Goal: Task Accomplishment & Management: Complete application form

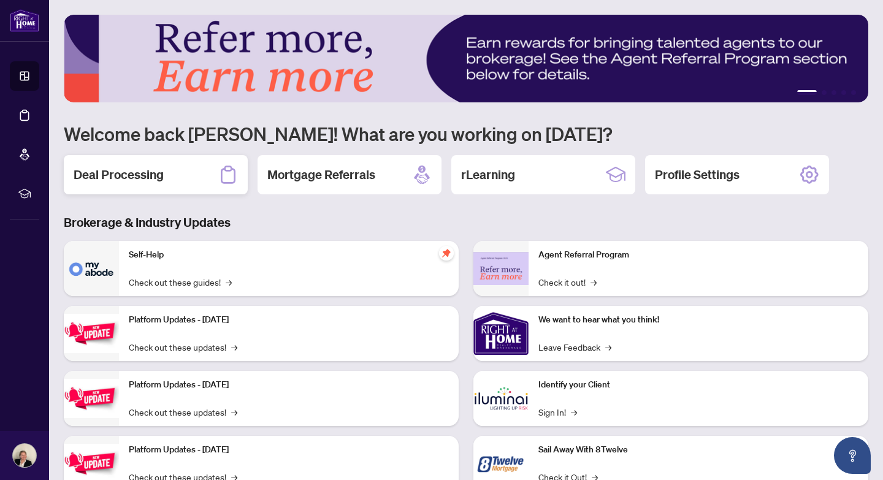
click at [126, 173] on h2 "Deal Processing" at bounding box center [119, 174] width 90 height 17
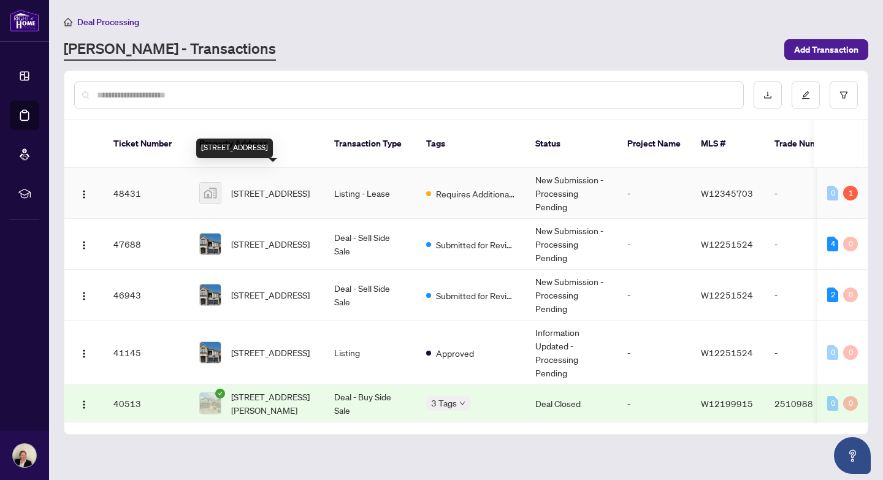
click at [271, 186] on span "[STREET_ADDRESS]" at bounding box center [270, 192] width 78 height 13
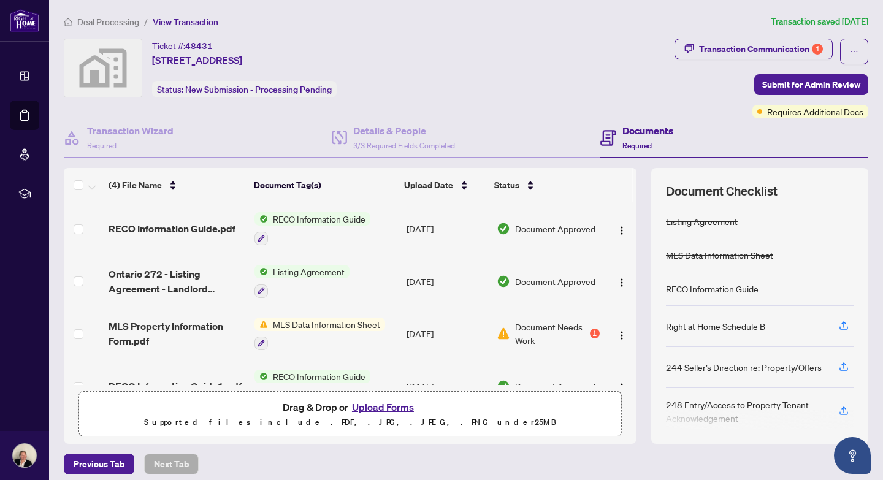
click at [369, 404] on button "Upload Forms" at bounding box center [382, 407] width 69 height 16
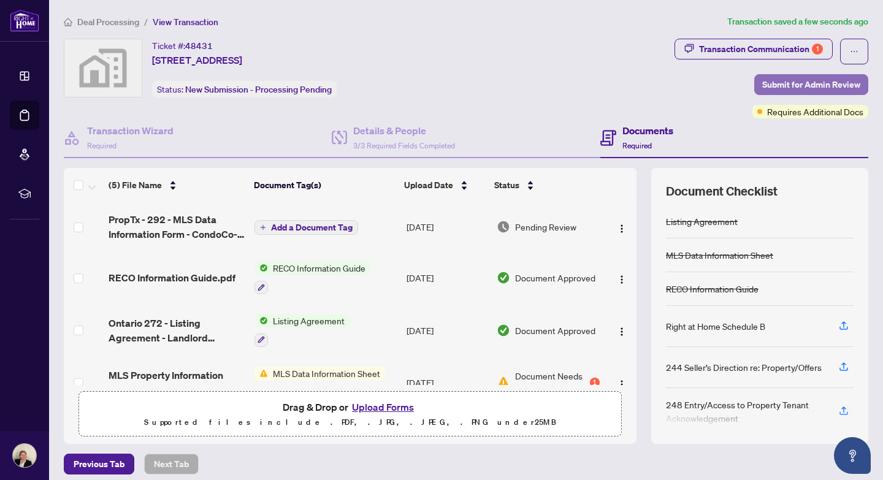
click at [818, 83] on span "Submit for Admin Review" at bounding box center [811, 85] width 98 height 20
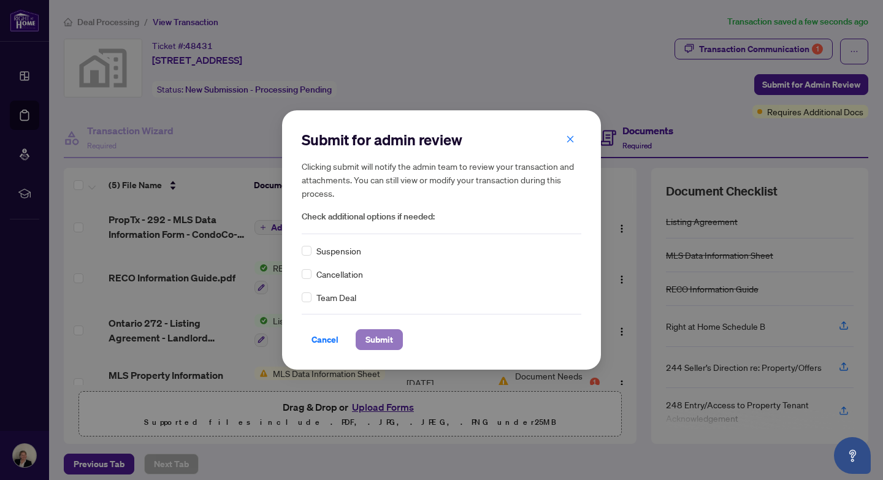
click at [384, 338] on span "Submit" at bounding box center [379, 340] width 28 height 20
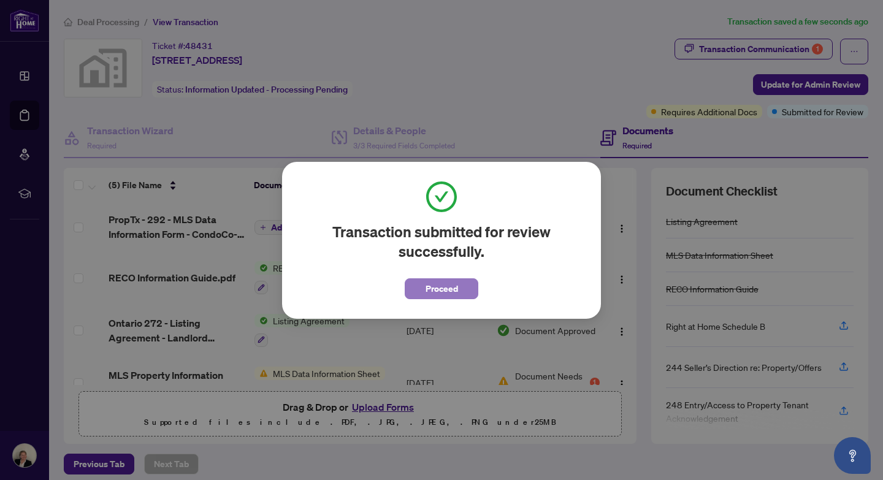
click at [446, 291] on span "Proceed" at bounding box center [441, 289] width 32 height 20
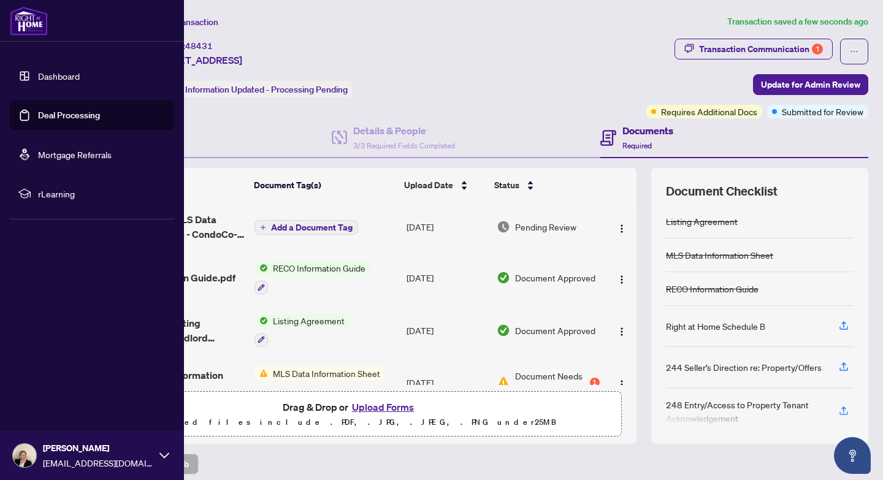
click at [47, 116] on link "Deal Processing" at bounding box center [69, 115] width 62 height 11
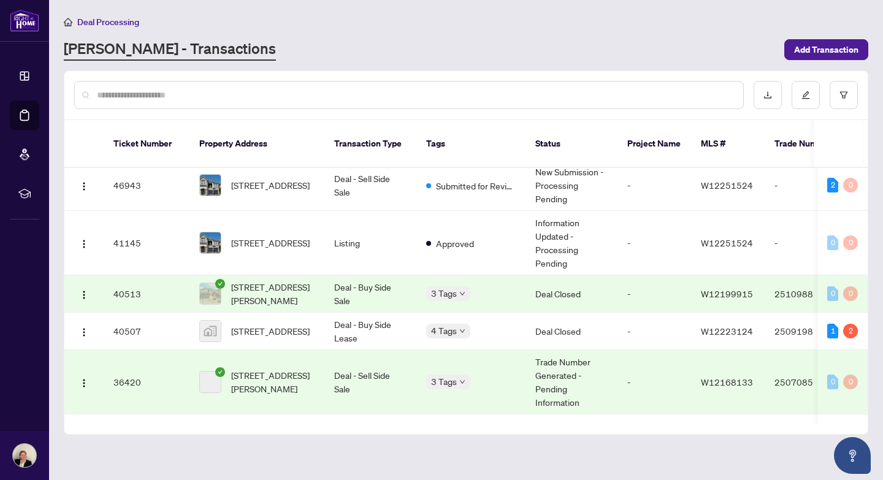
scroll to position [154, 0]
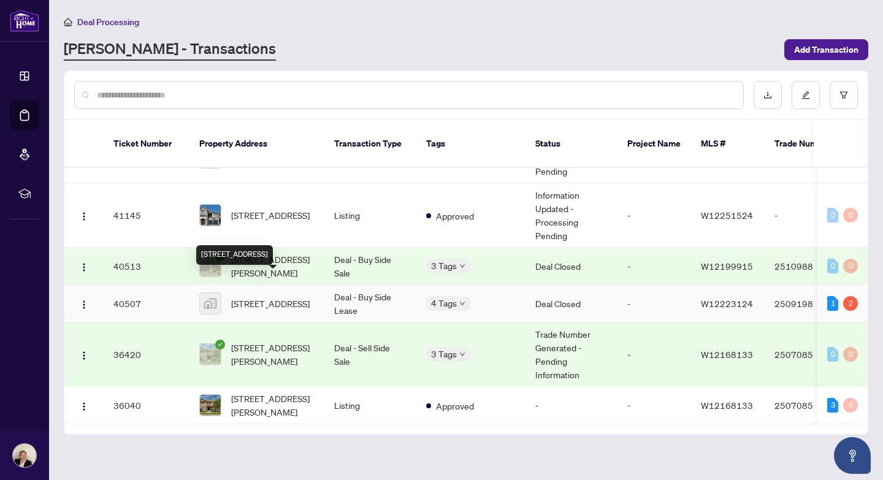
click at [271, 297] on span "[STREET_ADDRESS]" at bounding box center [270, 303] width 78 height 13
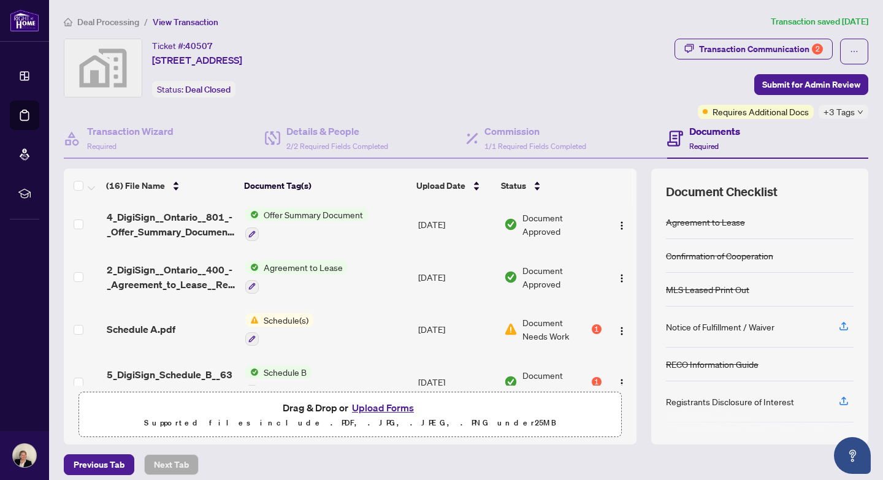
scroll to position [655, 0]
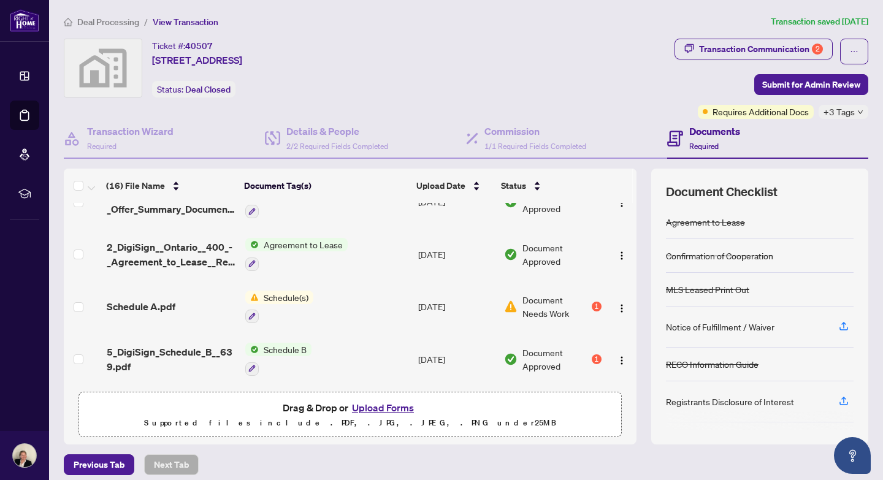
click at [282, 294] on span "Schedule(s)" at bounding box center [286, 297] width 55 height 13
click at [138, 299] on span "Schedule A.pdf" at bounding box center [141, 306] width 69 height 15
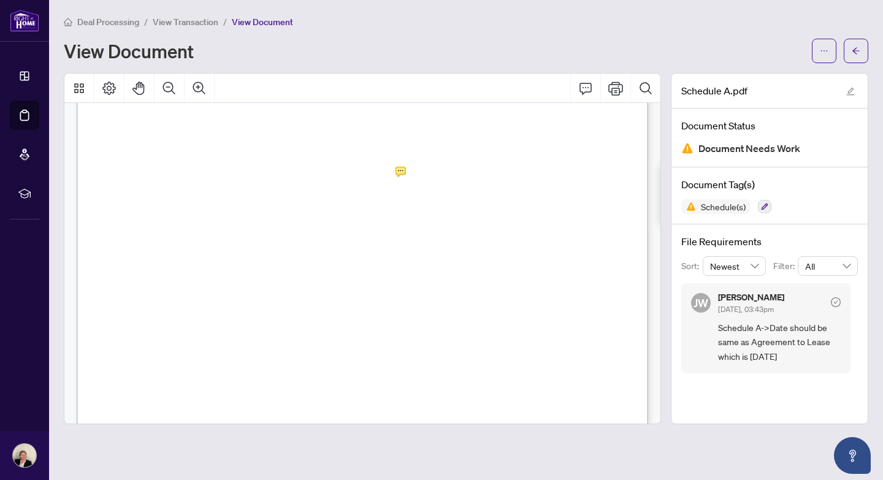
scroll to position [115, 0]
click at [617, 93] on icon "Print" at bounding box center [615, 88] width 15 height 15
click at [504, 43] on div "View Document" at bounding box center [434, 51] width 741 height 20
click at [855, 55] on span "button" at bounding box center [855, 51] width 9 height 20
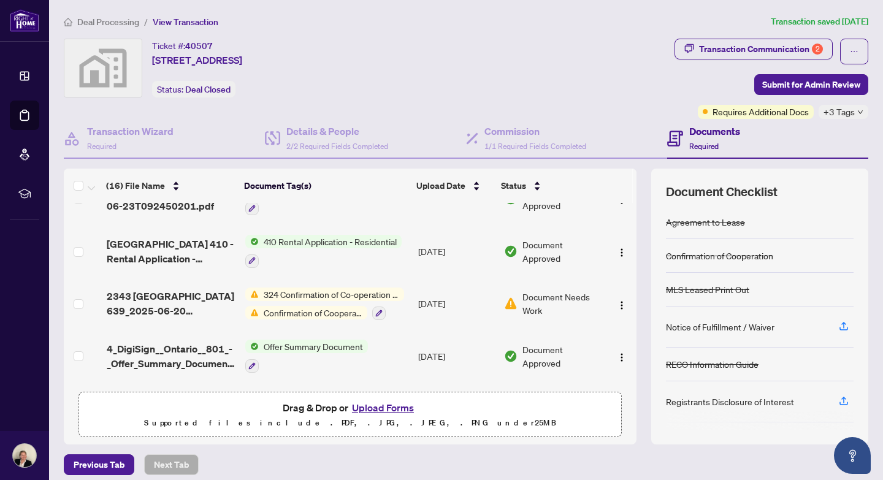
scroll to position [519, 0]
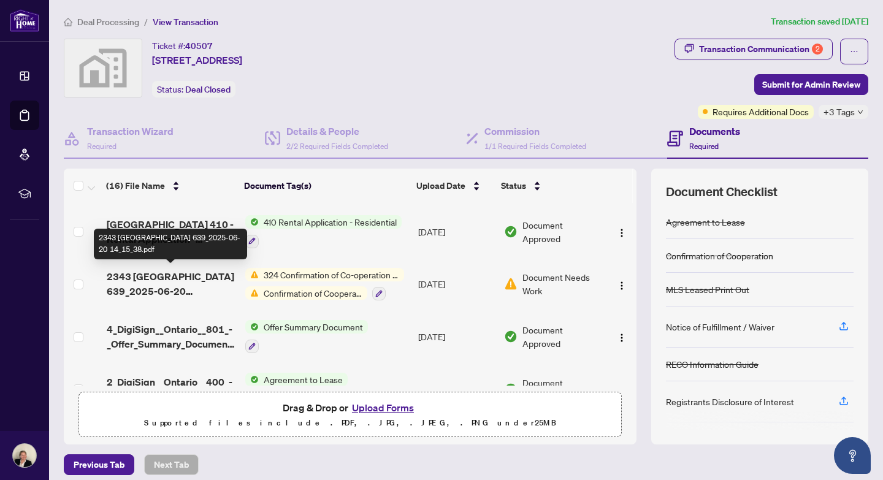
click at [128, 285] on span "2343 [GEOGRAPHIC_DATA] 639_2025-06-20 14_15_38.pdf" at bounding box center [171, 283] width 129 height 29
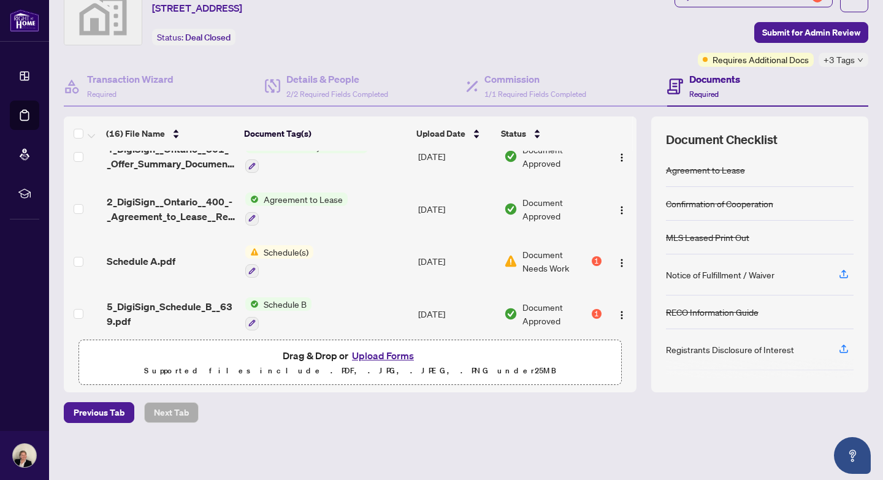
scroll to position [655, 0]
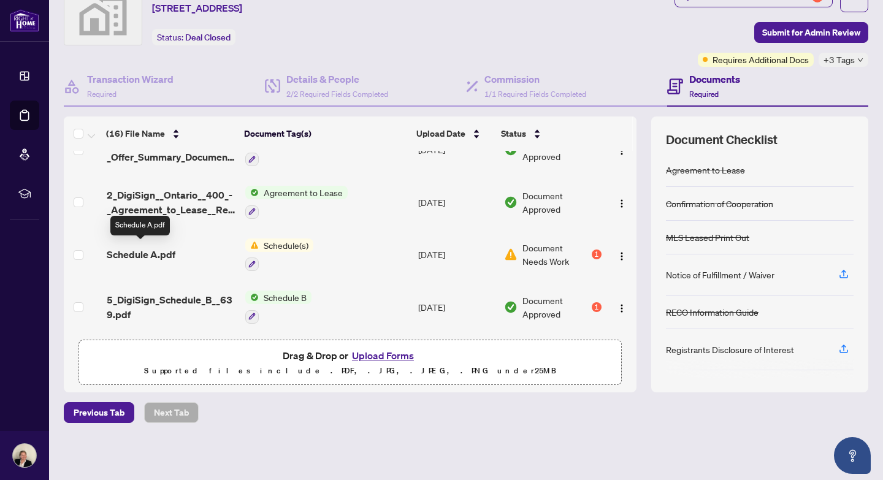
click at [134, 251] on span "Schedule A.pdf" at bounding box center [141, 254] width 69 height 15
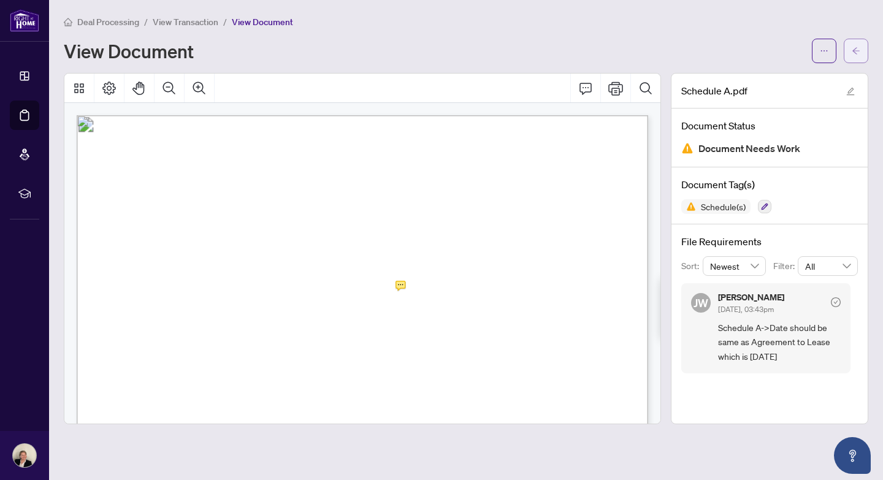
click at [858, 51] on icon "arrow-left" at bounding box center [855, 51] width 9 height 9
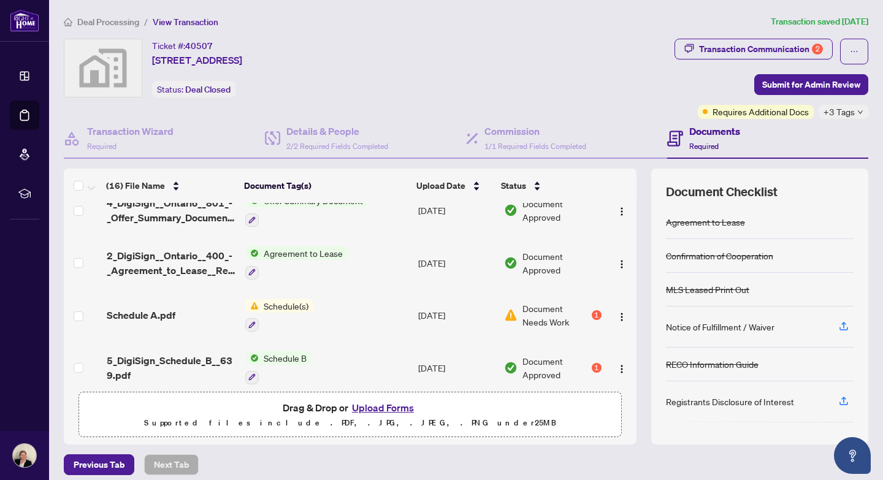
scroll to position [650, 0]
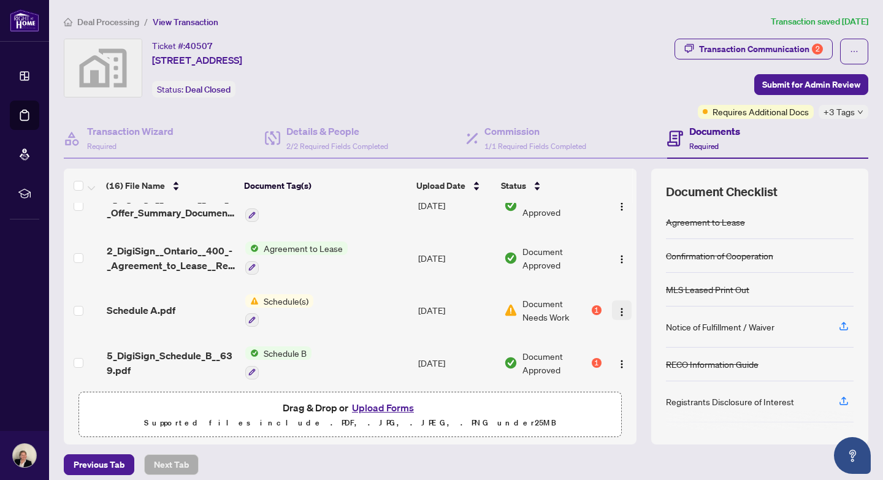
click at [619, 307] on img "button" at bounding box center [622, 312] width 10 height 10
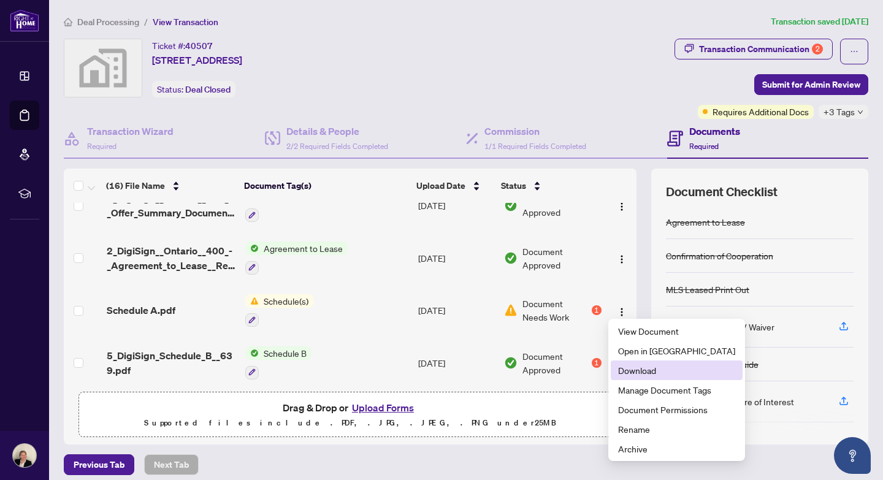
click at [619, 372] on span "Download" at bounding box center [676, 370] width 117 height 13
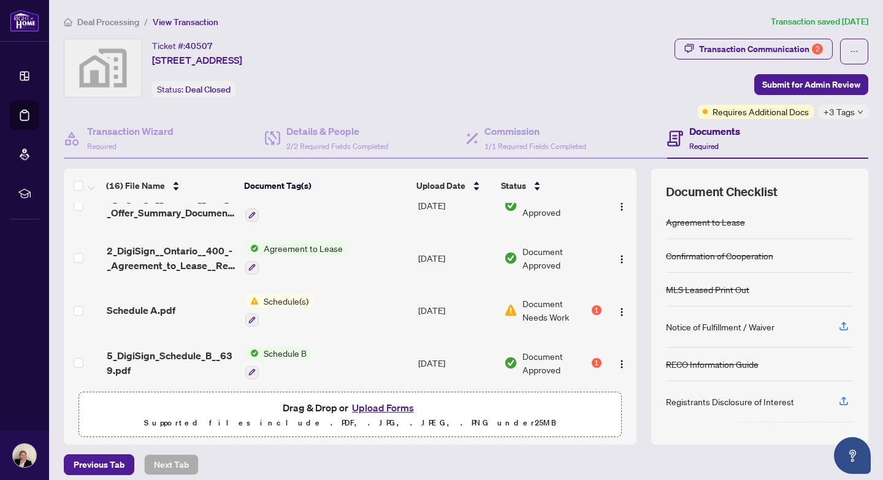
scroll to position [655, 0]
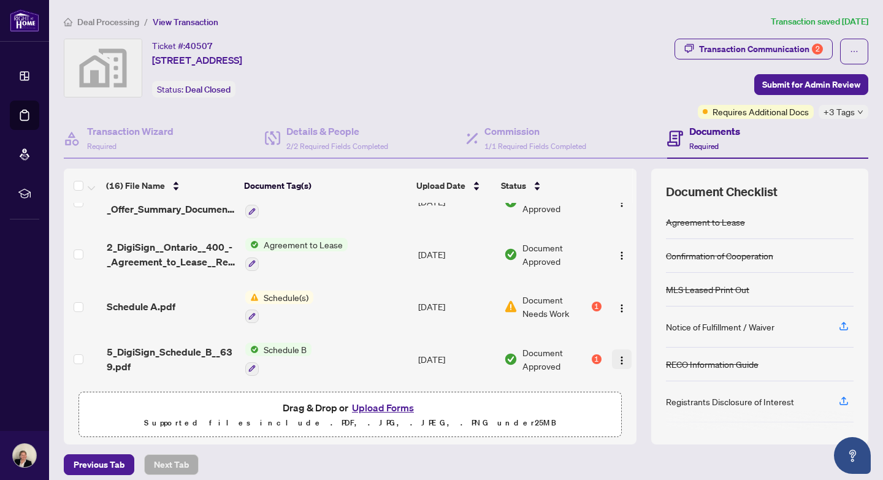
click at [617, 356] on img "button" at bounding box center [622, 361] width 10 height 10
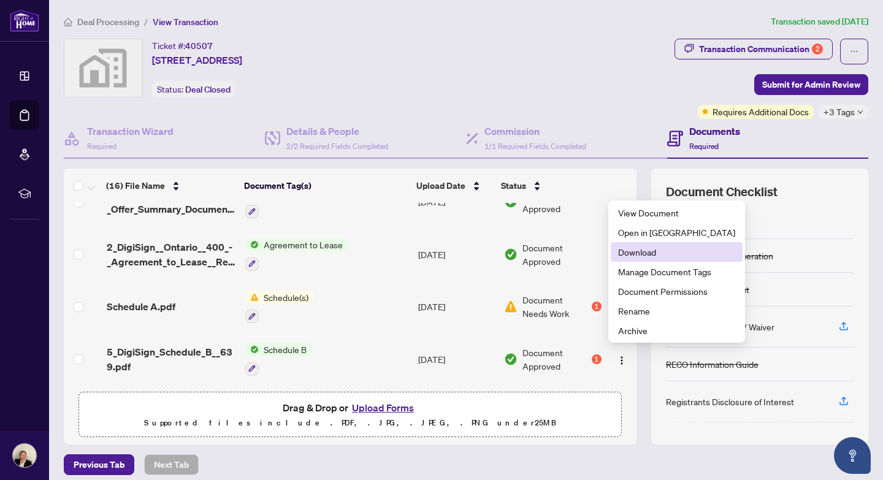
click at [638, 253] on span "Download" at bounding box center [676, 251] width 117 height 13
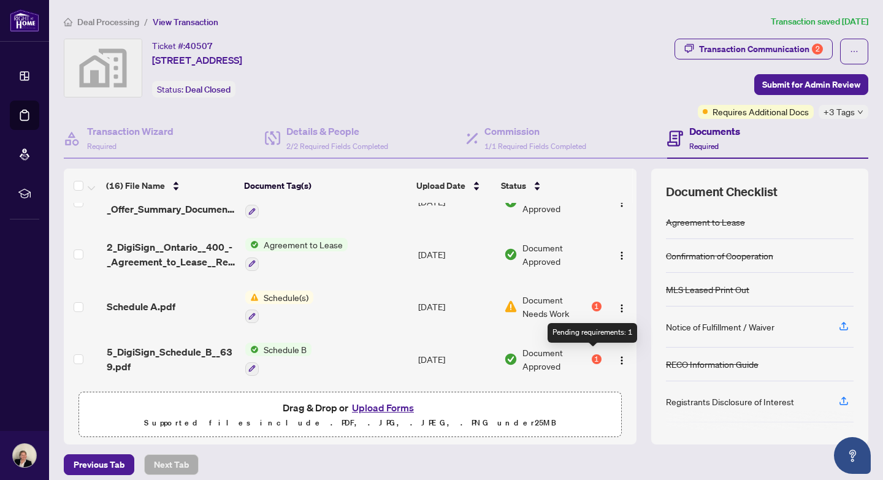
click at [593, 354] on div "1" at bounding box center [597, 359] width 10 height 10
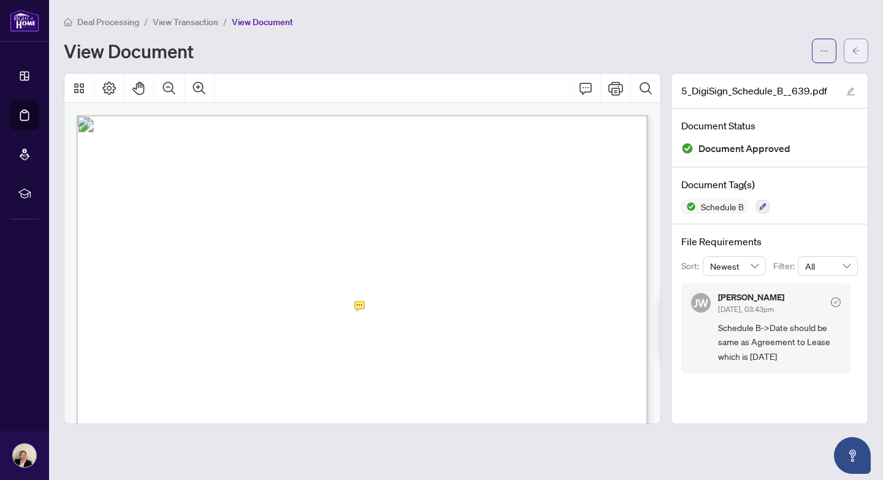
click at [852, 51] on icon "arrow-left" at bounding box center [855, 51] width 9 height 9
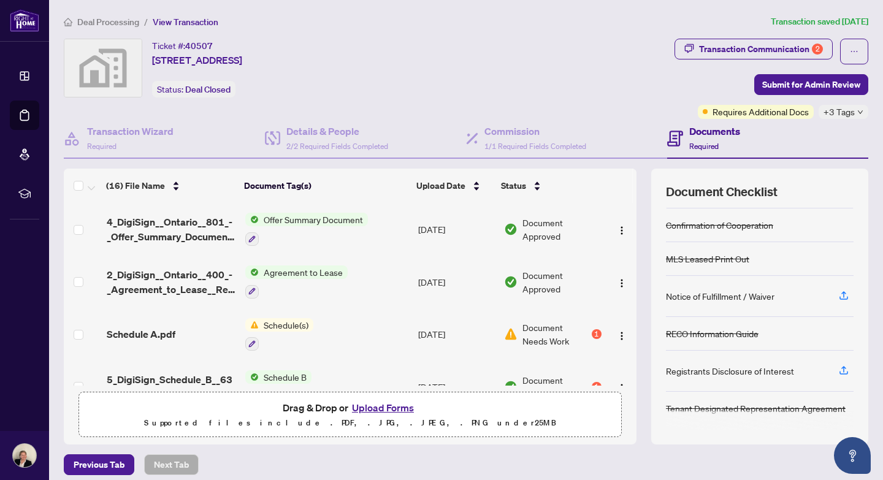
scroll to position [655, 0]
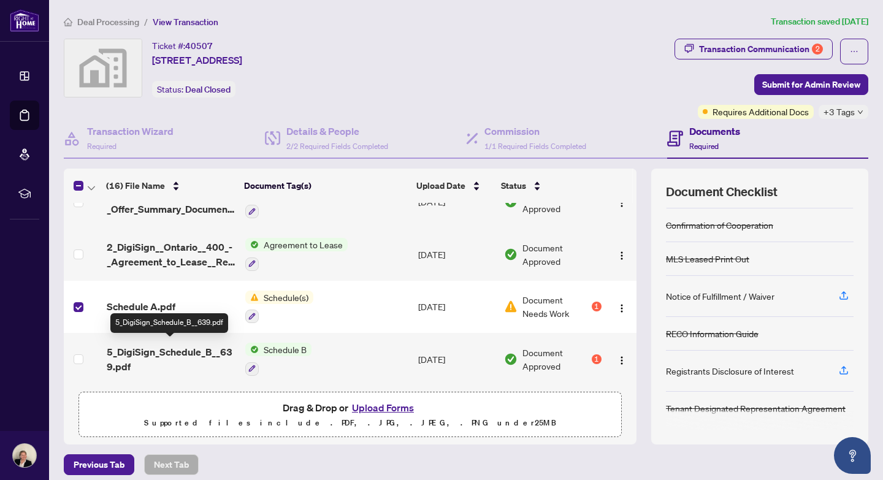
click at [183, 361] on span "5_DigiSign_Schedule_B__639.pdf" at bounding box center [171, 359] width 129 height 29
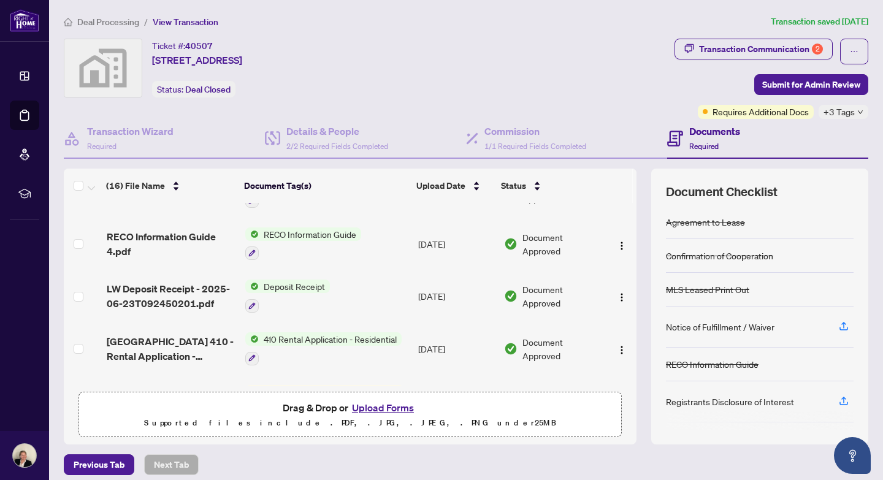
scroll to position [403, 0]
click at [761, 51] on div "Transaction Communication 2" at bounding box center [761, 49] width 124 height 20
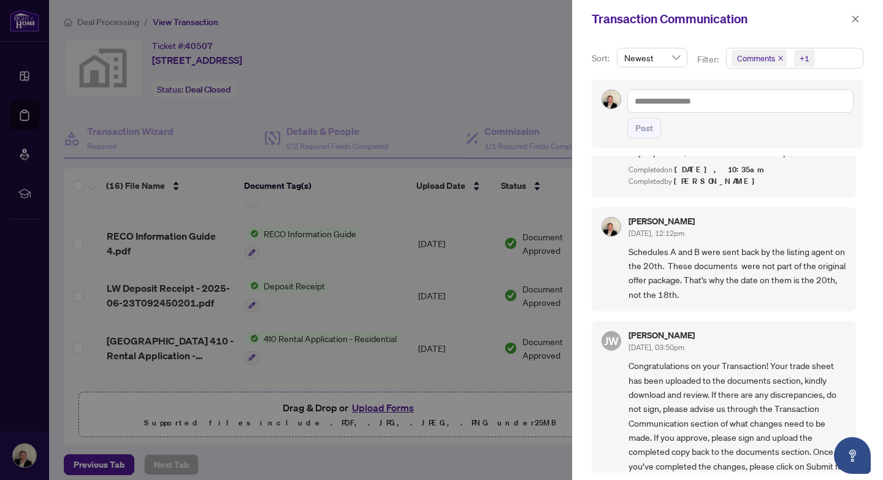
scroll to position [904, 0]
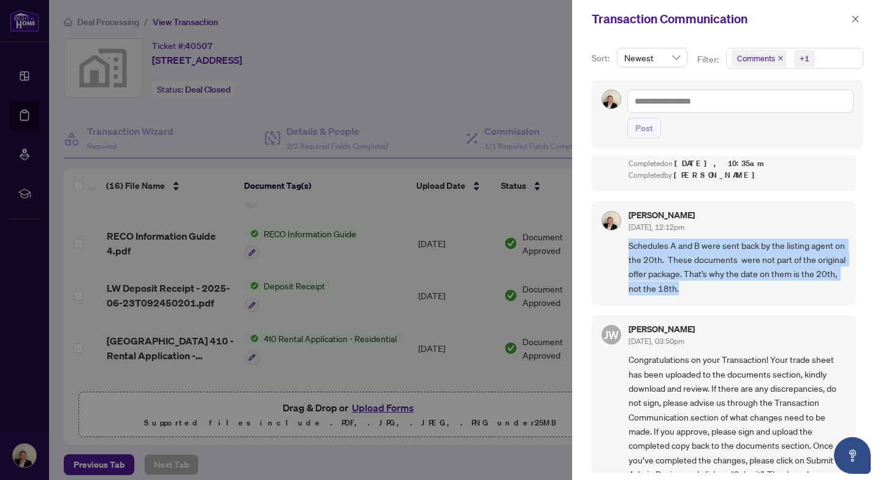
drag, startPoint x: 628, startPoint y: 264, endPoint x: 685, endPoint y: 314, distance: 76.4
click at [685, 306] on div "[PERSON_NAME] [DATE], 12:12pm Schedules A and B were sent back by the listing a…" at bounding box center [724, 253] width 264 height 105
copy span "Schedules A and B were sent back by the listing agent on the 20th. These docume…"
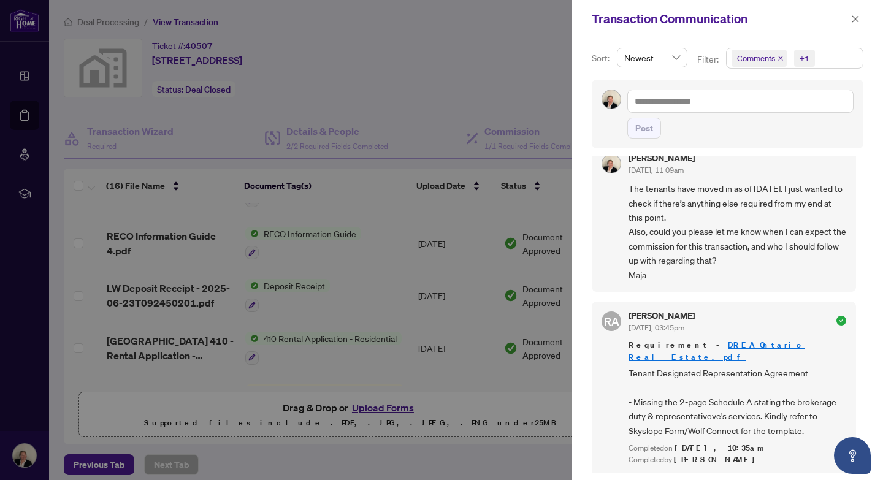
scroll to position [587, 0]
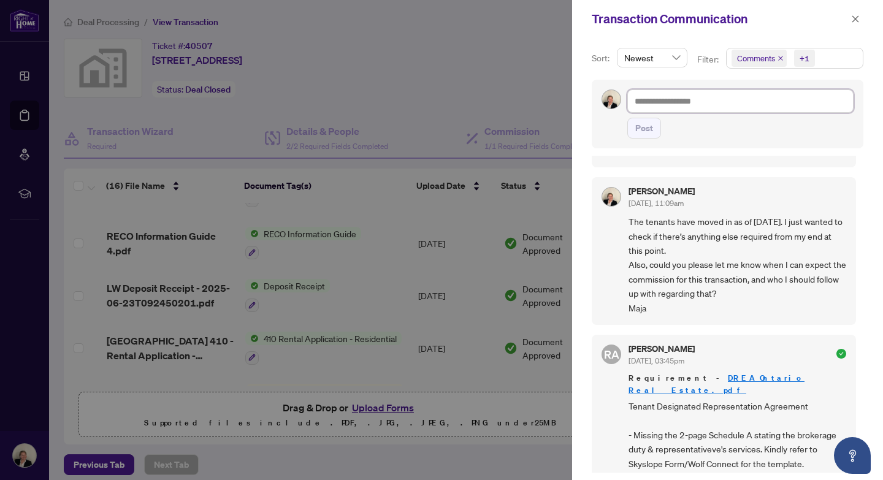
click at [737, 105] on textarea at bounding box center [740, 101] width 226 height 23
paste textarea "**********"
type textarea "**********"
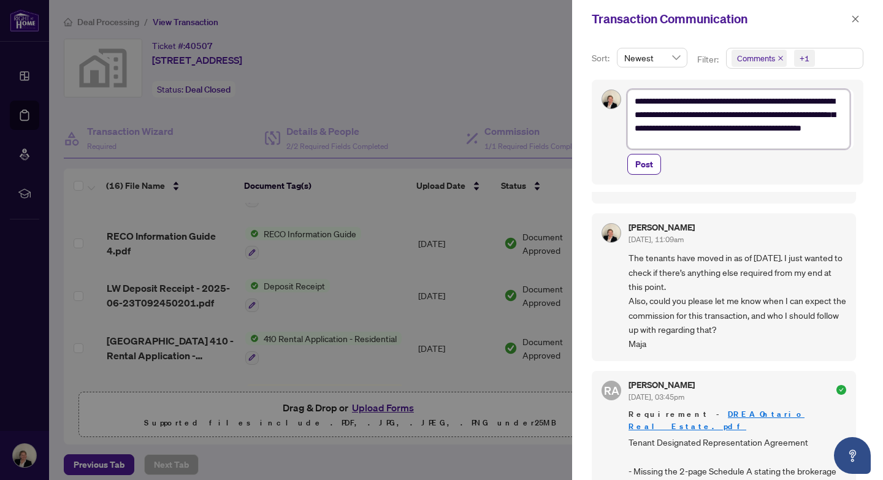
scroll to position [0, 0]
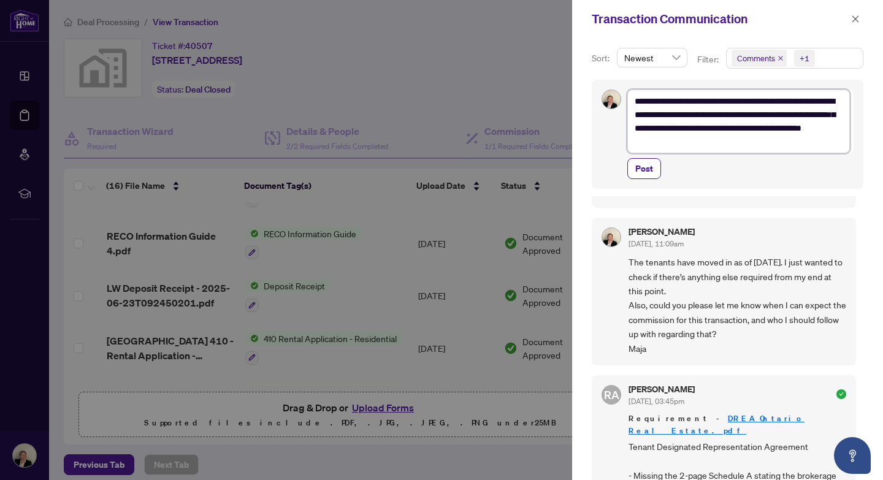
type textarea "**********"
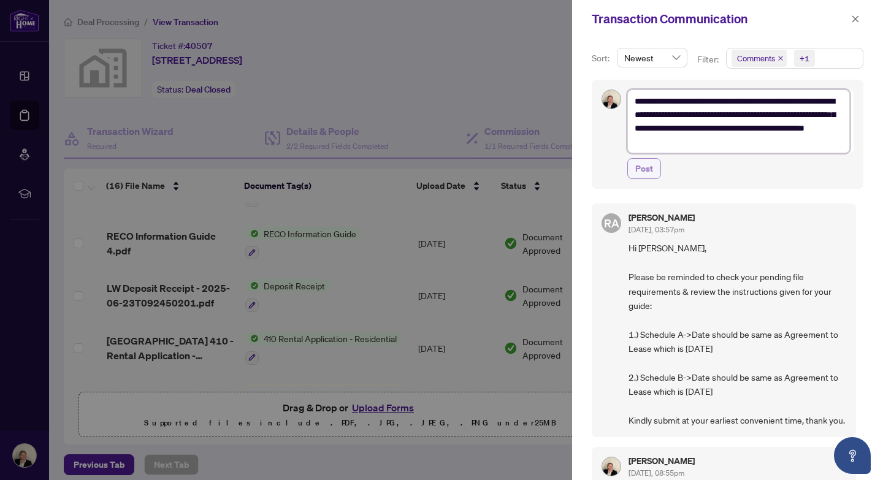
type textarea "**********"
click at [648, 170] on span "Post" at bounding box center [644, 169] width 18 height 20
type textarea "**********"
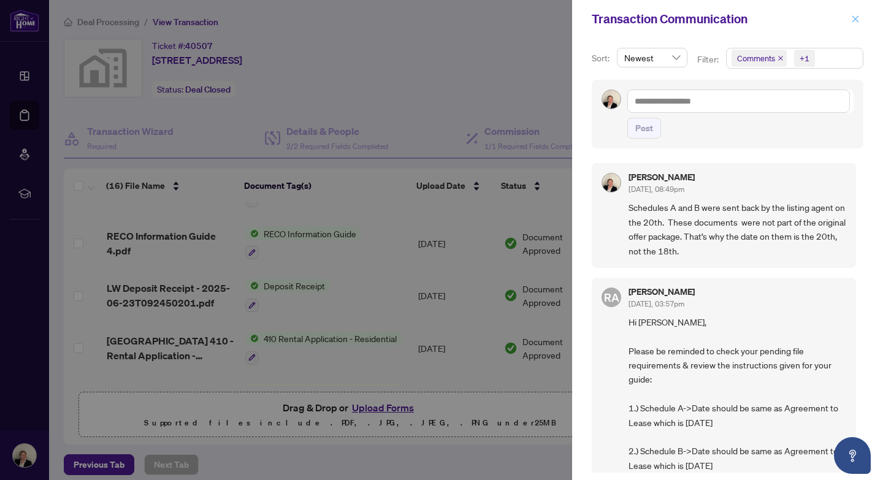
click at [852, 20] on icon "close" at bounding box center [855, 19] width 9 height 9
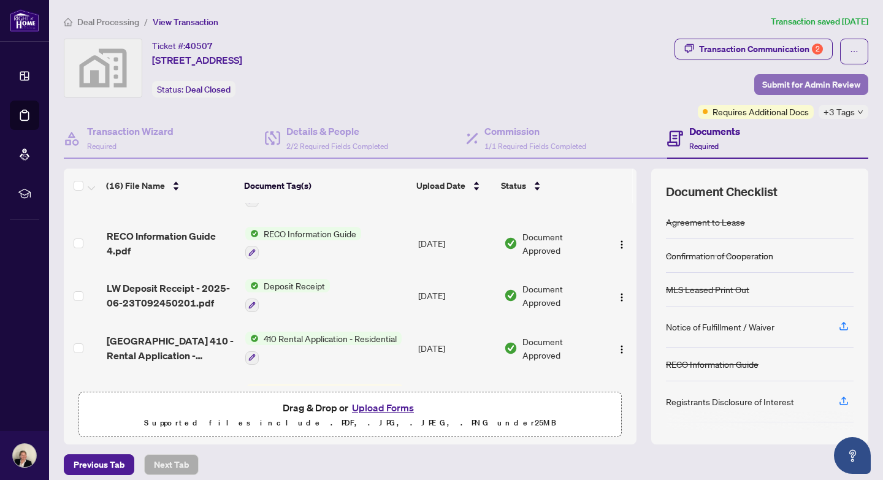
click at [818, 83] on span "Submit for Admin Review" at bounding box center [811, 85] width 98 height 20
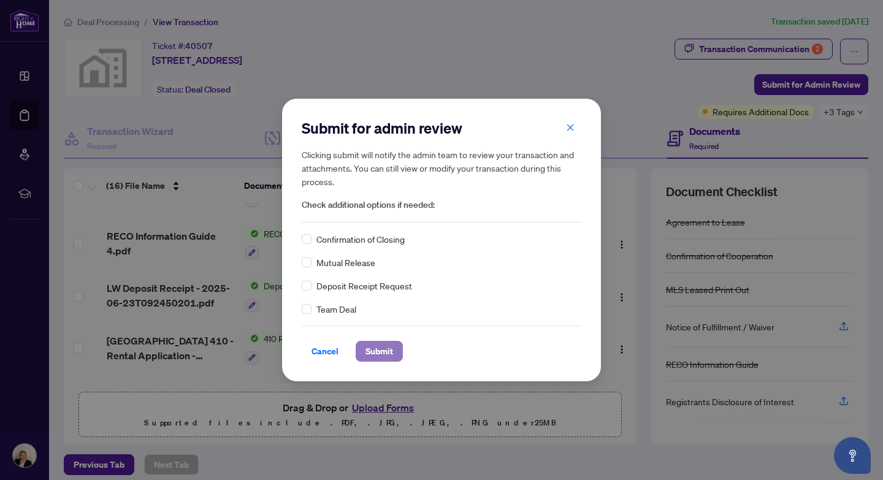
click at [377, 355] on span "Submit" at bounding box center [379, 351] width 28 height 20
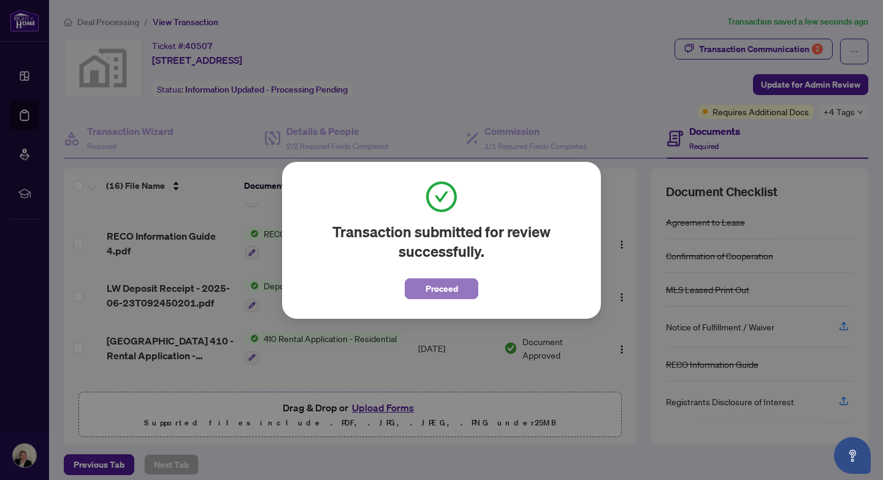
click at [453, 292] on span "Proceed" at bounding box center [441, 289] width 32 height 20
